Goal: Task Accomplishment & Management: Complete application form

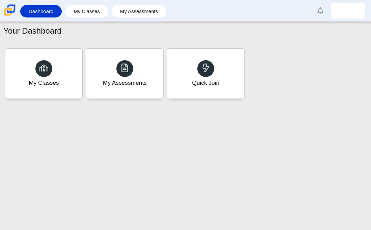
click at [132, 73] on div "My Assessments" at bounding box center [124, 74] width 77 height 50
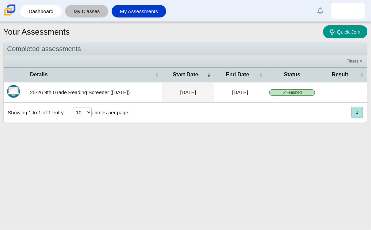
click at [89, 10] on link "My Classes" at bounding box center [86, 11] width 36 height 12
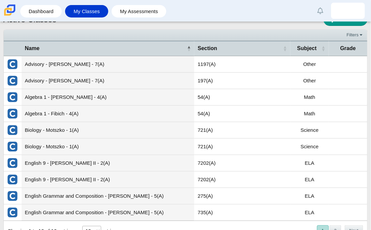
scroll to position [15, 0]
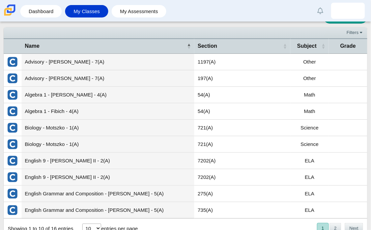
click at [97, 96] on td "Algebra 1 - Diaz - 4(A)" at bounding box center [108, 95] width 173 height 17
click at [199, 99] on td "54(A)" at bounding box center [242, 95] width 96 height 17
click at [175, 95] on td "Algebra 1 - Diaz - 4(A)" at bounding box center [108, 95] width 173 height 17
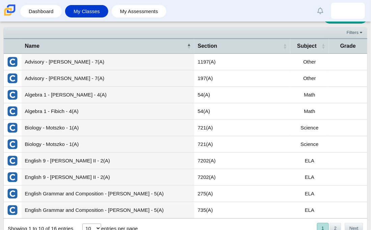
click at [99, 89] on td "Algebra 1 - Diaz - 4(A)" at bounding box center [108, 95] width 173 height 17
click at [8, 96] on img "External class connected through Clever" at bounding box center [12, 95] width 11 height 11
click at [14, 94] on img "External class connected through Clever" at bounding box center [12, 95] width 11 height 11
click at [37, 93] on td "Algebra 1 - Diaz - 4(A)" at bounding box center [108, 95] width 173 height 17
click at [38, 95] on td "Algebra 1 - Diaz - 4(A)" at bounding box center [108, 95] width 173 height 17
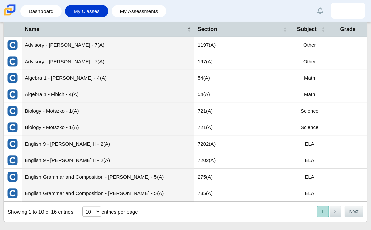
scroll to position [38, 0]
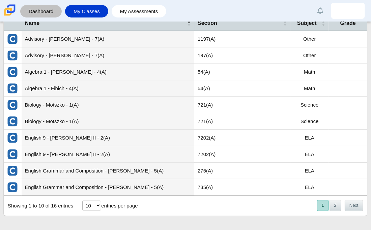
click at [53, 9] on link "Dashboard" at bounding box center [41, 11] width 35 height 12
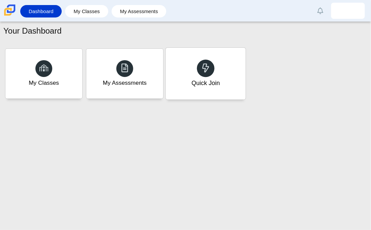
click at [204, 88] on div "Quick Join" at bounding box center [205, 74] width 80 height 52
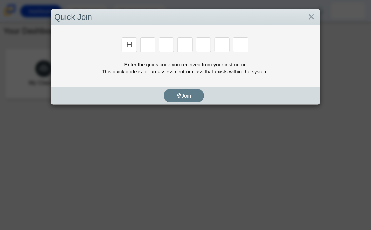
type input "h"
type input "c"
type input "d"
type input "g"
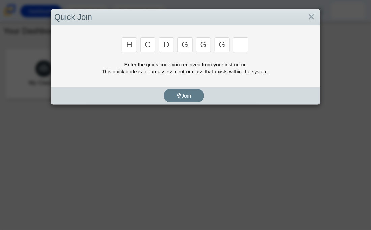
type input "g"
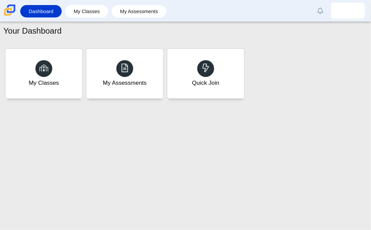
type input "h"
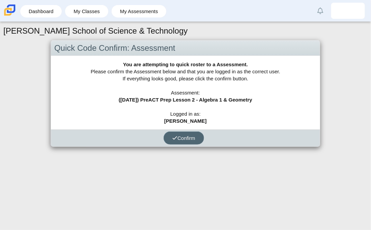
click at [182, 140] on span "Confirm" at bounding box center [183, 138] width 23 height 6
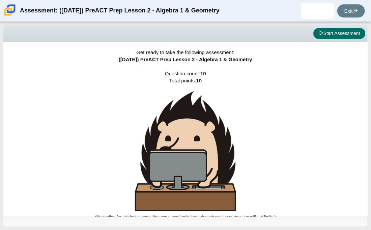
click at [326, 33] on button "Start Assessment" at bounding box center [339, 33] width 52 height 11
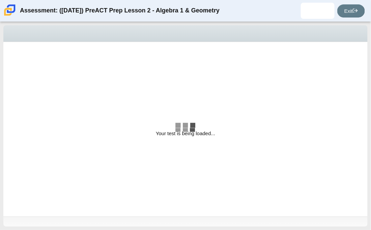
select select "bbf5d072-3e0b-44c4-9a12-6e7c9033f65b"
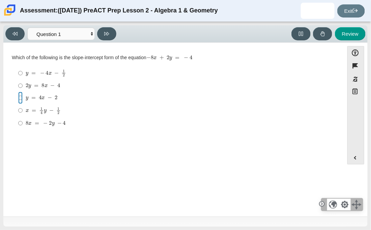
click at [20, 97] on input "y = 4 x − 2 y = 4 x − 2" at bounding box center [20, 98] width 4 height 12
radio input "true"
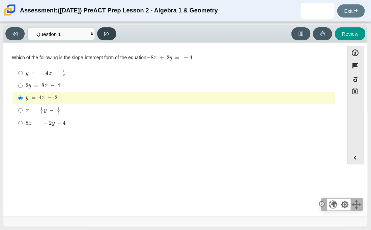
click at [102, 32] on button at bounding box center [106, 33] width 19 height 13
select select "ed62e223-81bd-4cbf-ab48-ab975844bd1f"
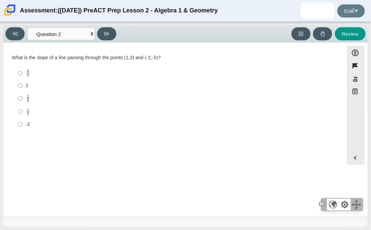
click at [15, 100] on label "3 8 3 eighths" at bounding box center [173, 98] width 321 height 13
click at [18, 100] on input "3 8 3 eighths" at bounding box center [20, 98] width 4 height 13
radio input "true"
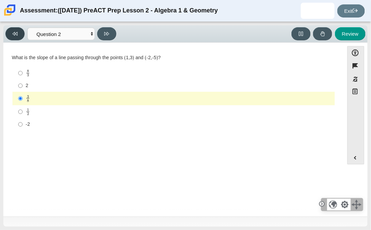
click at [12, 32] on icon at bounding box center [14, 33] width 5 height 5
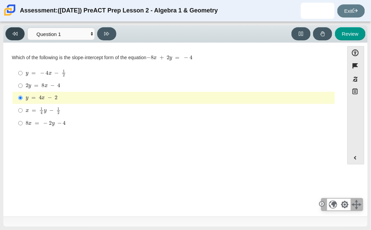
click at [12, 32] on icon at bounding box center [14, 33] width 5 height 5
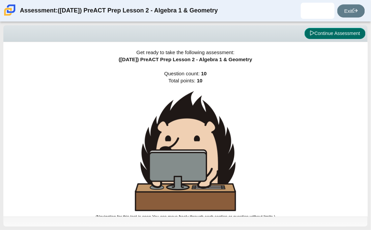
click at [333, 32] on button "Continue Assessment" at bounding box center [334, 33] width 61 height 11
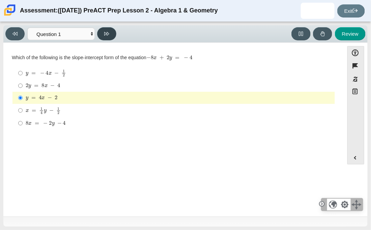
click at [103, 35] on button at bounding box center [106, 33] width 19 height 13
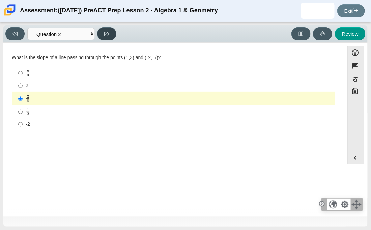
click at [103, 35] on button at bounding box center [106, 33] width 19 height 13
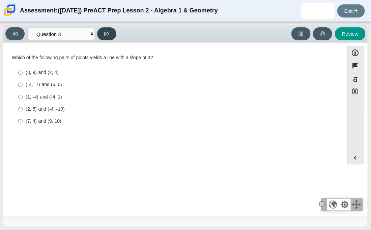
click at [103, 35] on button at bounding box center [106, 33] width 19 height 13
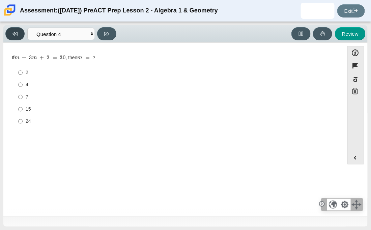
click at [15, 31] on icon at bounding box center [14, 33] width 5 height 5
select select "97f4f5fa-a52e-4fed-af51-565bfcdf47cb"
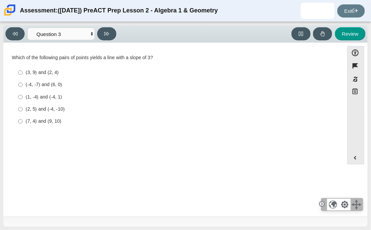
click at [14, 83] on label "(-4, -7) and (6, 0) (-4, -7) and (6, 0)" at bounding box center [173, 85] width 321 height 12
click at [18, 83] on input "(-4, -7) and (6, 0) (-4, -7) and (6, 0)" at bounding box center [20, 85] width 4 height 12
radio input "true"
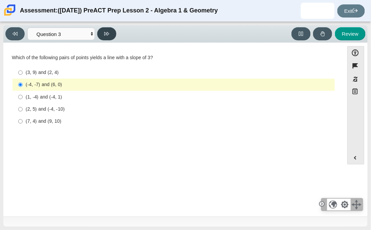
click at [103, 34] on button at bounding box center [106, 33] width 19 height 13
select select "89427bb7-e313-4f00-988f-8b8255897029"
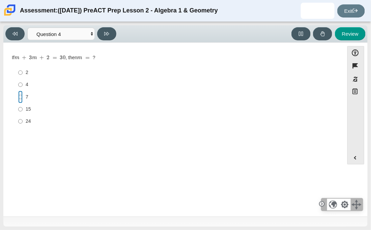
click at [20, 97] on input "7 7" at bounding box center [20, 97] width 4 height 12
radio input "true"
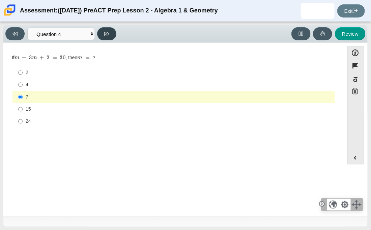
click at [106, 37] on button at bounding box center [106, 33] width 19 height 13
select select "489dcffd-4e6a-49cf-a9d6-ad1d4a911a4e"
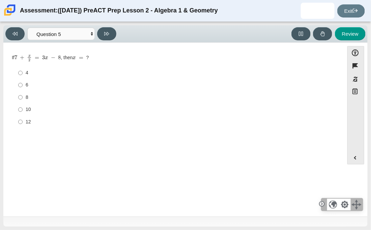
click at [28, 73] on div "4" at bounding box center [179, 73] width 306 height 7
click at [23, 73] on input "4 4" at bounding box center [20, 73] width 4 height 12
radio input "true"
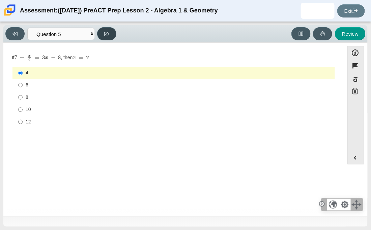
click at [105, 36] on icon at bounding box center [106, 33] width 5 height 5
select select "210571de-36a6-4d8e-a361-ceff8ef801dc"
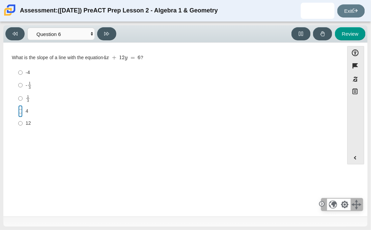
click at [22, 114] on input "4 4" at bounding box center [20, 111] width 4 height 12
radio input "true"
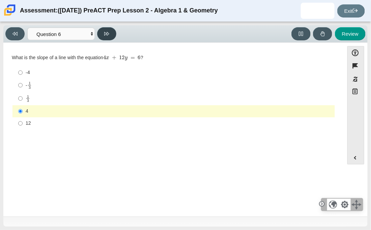
click at [105, 39] on button at bounding box center [106, 33] width 19 height 13
select select "ec95ace6-bebc-42b8-9428-40567494d4da"
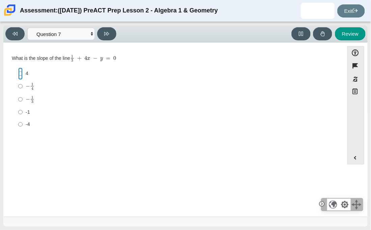
click at [19, 72] on input "4 4" at bounding box center [20, 74] width 4 height 12
radio input "true"
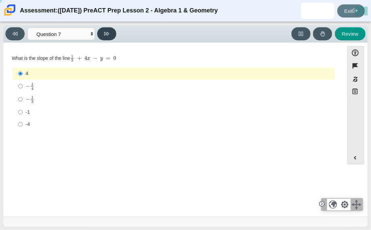
click at [106, 39] on button at bounding box center [106, 33] width 19 height 13
select select "ce81fe10-bf29-4b5e-8bd7-4f47f2fed4d8"
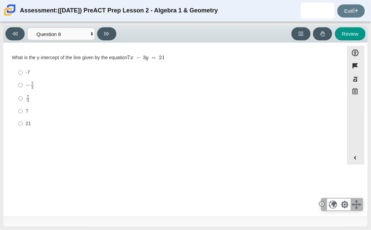
click at [18, 109] on label "7 7" at bounding box center [173, 111] width 321 height 12
click at [18, 109] on input "7 7" at bounding box center [20, 111] width 4 height 12
radio input "true"
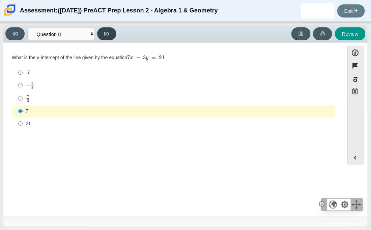
click at [110, 30] on button at bounding box center [106, 33] width 19 height 13
select select "14773eaf-2ca1-47ae-afe7-a624a56f34b3"
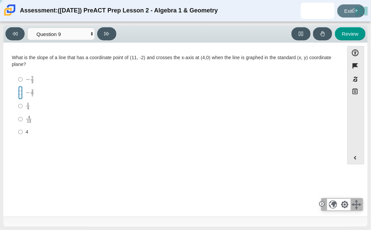
click at [19, 93] on input "− 2 7 negative 2 sevenths" at bounding box center [20, 92] width 4 height 13
radio input "true"
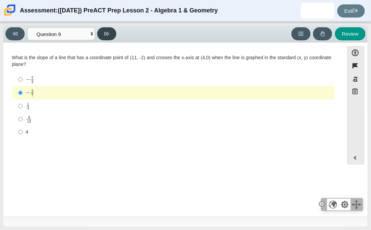
click at [111, 33] on button at bounding box center [106, 33] width 19 height 13
select select "96b71634-eacb-4f7e-8aef-411727d9bcba"
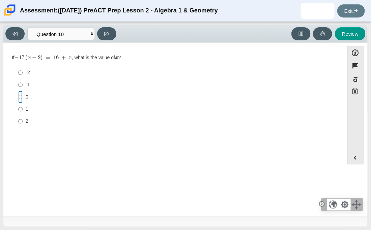
click at [22, 98] on input "0 0" at bounding box center [20, 97] width 4 height 12
radio input "true"
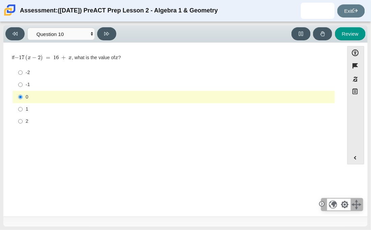
click at [18, 109] on label "1 1" at bounding box center [173, 109] width 321 height 12
click at [18, 109] on input "1 1" at bounding box center [20, 109] width 4 height 12
radio input "true"
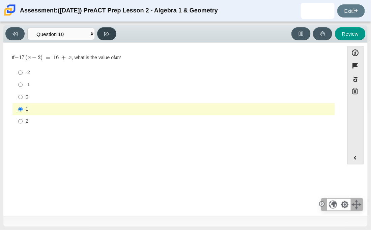
click at [102, 34] on button at bounding box center [106, 33] width 19 height 13
select select "review"
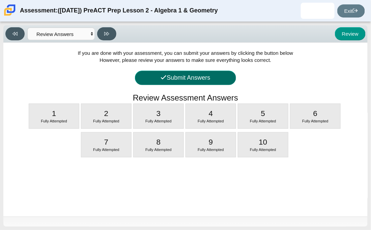
click at [145, 80] on button "Submit Answers" at bounding box center [185, 78] width 101 height 14
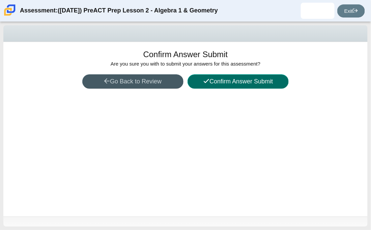
click at [219, 87] on button "Confirm Answer Submit" at bounding box center [237, 81] width 101 height 14
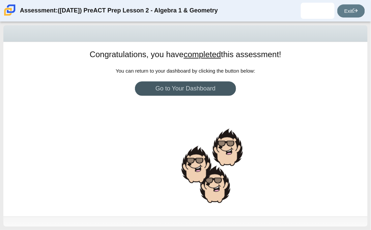
click at [199, 99] on div "Congratulations, you have completed this assessment! You can return to your das…" at bounding box center [185, 129] width 364 height 175
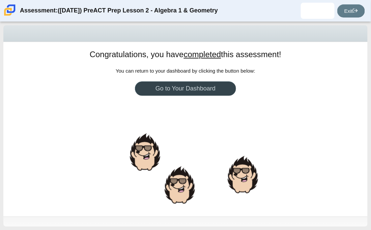
click at [192, 93] on link "Go to Your Dashboard" at bounding box center [185, 89] width 101 height 14
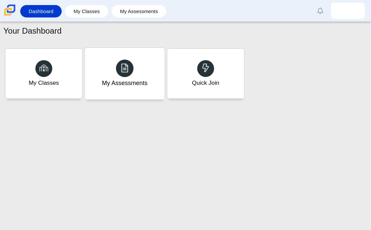
click at [100, 84] on div "My Assessments" at bounding box center [125, 74] width 80 height 52
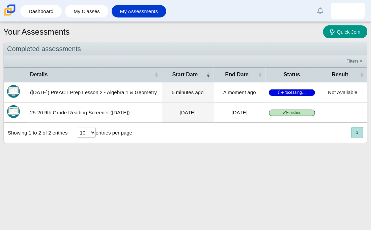
click at [170, 108] on td "[DATE]" at bounding box center [188, 113] width 52 height 20
click at [180, 111] on time "[DATE]" at bounding box center [188, 113] width 16 height 6
click at [214, 110] on td "[DATE]" at bounding box center [240, 113] width 52 height 20
click at [122, 109] on td "25-26 9th Grade Reading Screener ([DATE])" at bounding box center [94, 113] width 135 height 20
click at [88, 110] on td "25-26 9th Grade Reading Screener (August 2025)" at bounding box center [94, 113] width 135 height 20
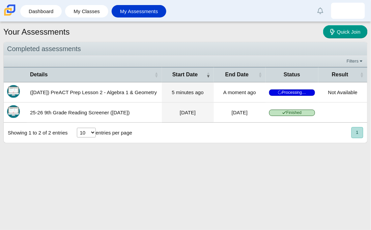
click at [88, 133] on select "10 25 50 100" at bounding box center [86, 133] width 19 height 10
click at [77, 129] on select "10 25 50 100" at bounding box center [86, 133] width 19 height 10
click at [89, 131] on select "10 25 50 100" at bounding box center [86, 133] width 19 height 10
select select "10"
click at [77, 129] on select "10 25 50 100" at bounding box center [86, 133] width 19 height 10
